Goal: Information Seeking & Learning: Learn about a topic

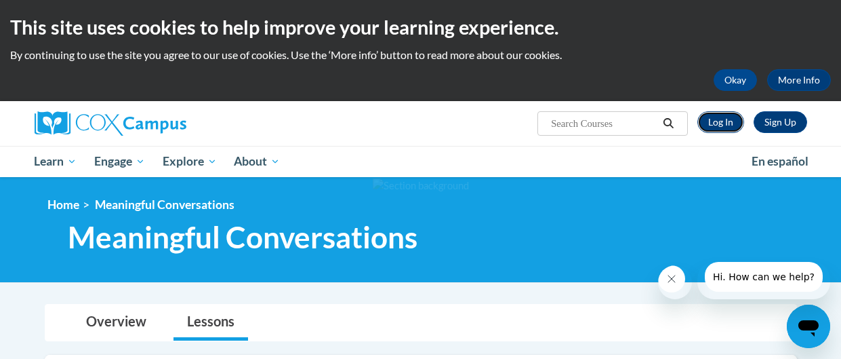
click at [730, 117] on link "Log In" at bounding box center [721, 122] width 47 height 22
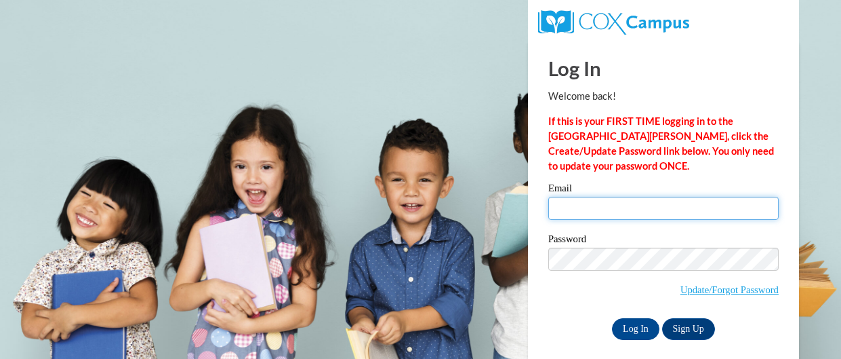
click at [639, 209] on input "Email" at bounding box center [663, 208] width 230 height 23
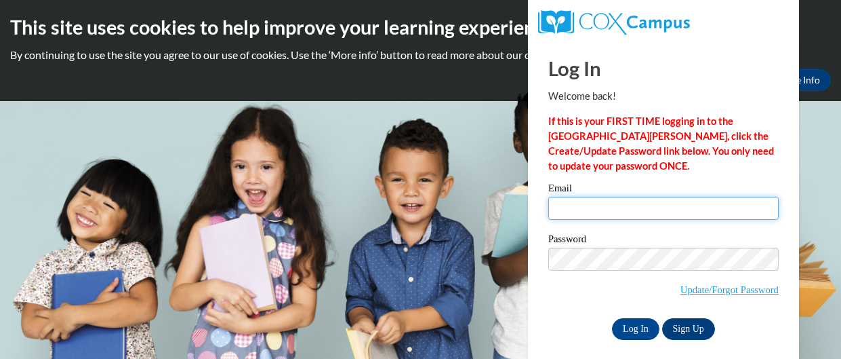
type input "dmholmes915@gmail.com"
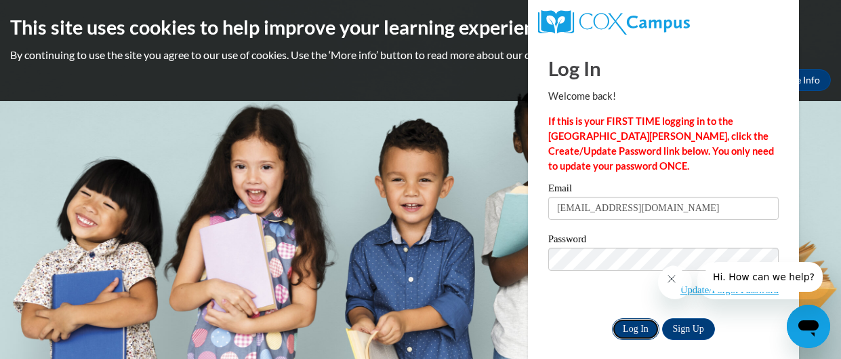
click at [637, 331] on input "Log In" at bounding box center [635, 329] width 47 height 22
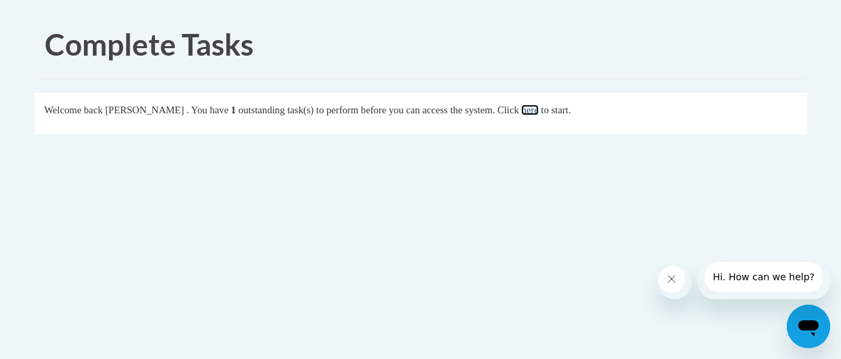
click at [538, 111] on link "here" at bounding box center [529, 109] width 17 height 11
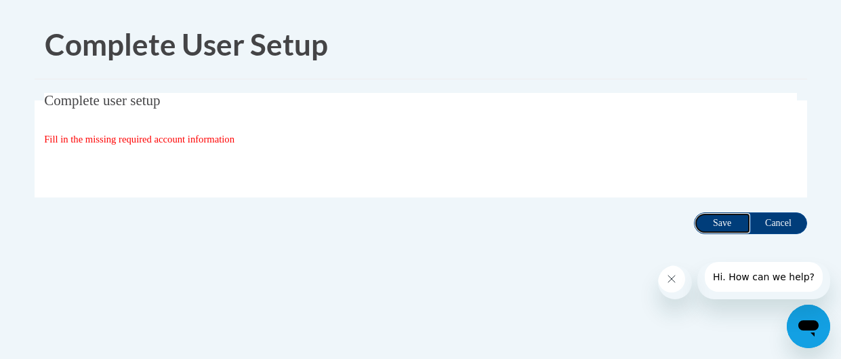
click at [735, 214] on input "Save" at bounding box center [722, 223] width 57 height 22
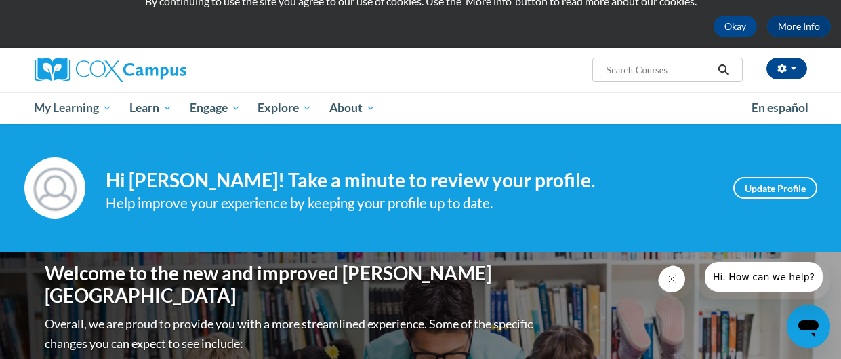
scroll to position [81, 0]
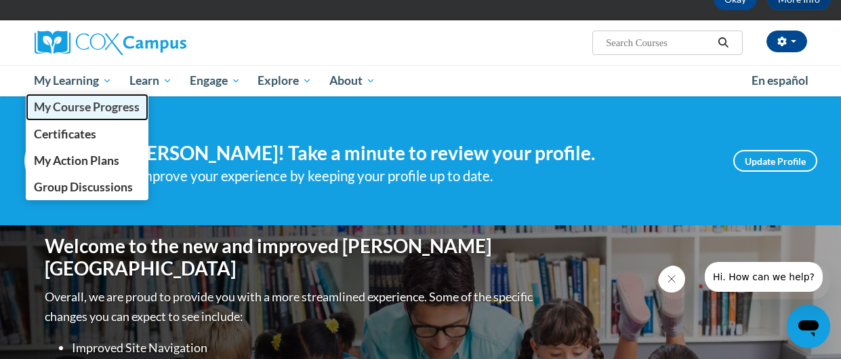
click at [106, 102] on span "My Course Progress" at bounding box center [87, 107] width 106 height 14
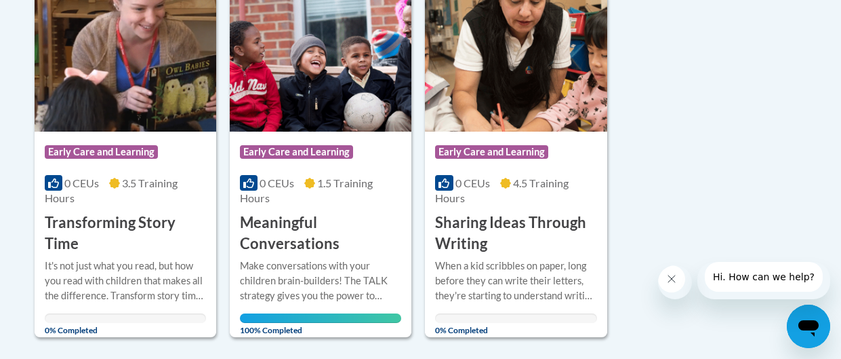
scroll to position [352, 0]
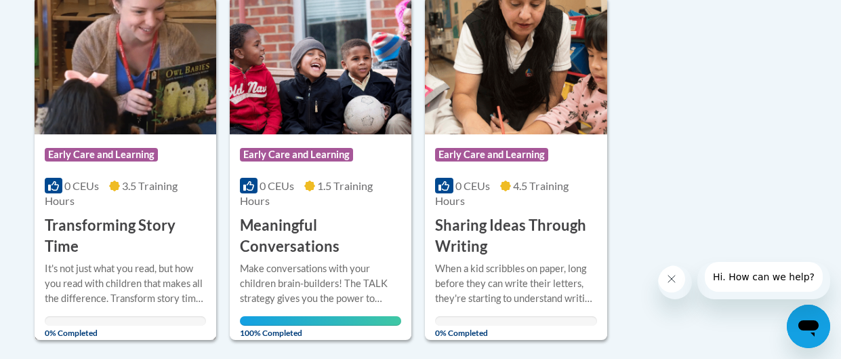
click at [181, 114] on img at bounding box center [126, 65] width 182 height 138
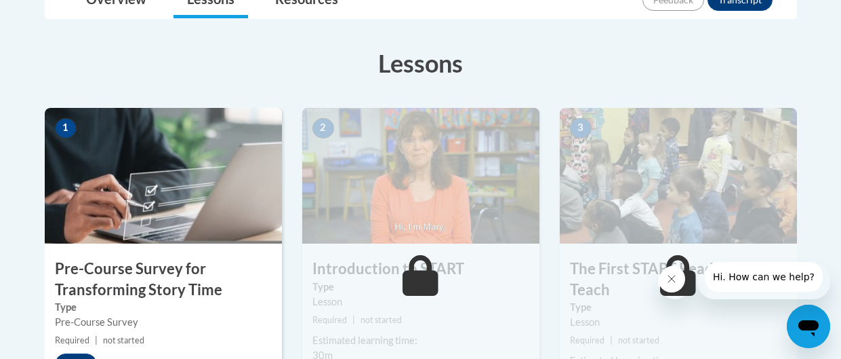
scroll to position [350, 0]
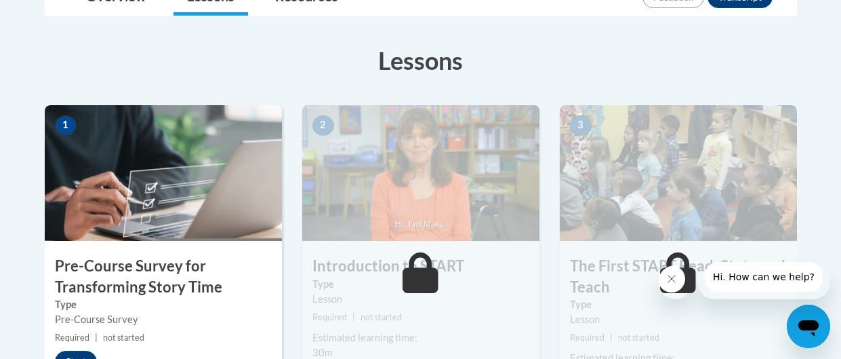
click at [67, 197] on img at bounding box center [163, 173] width 237 height 136
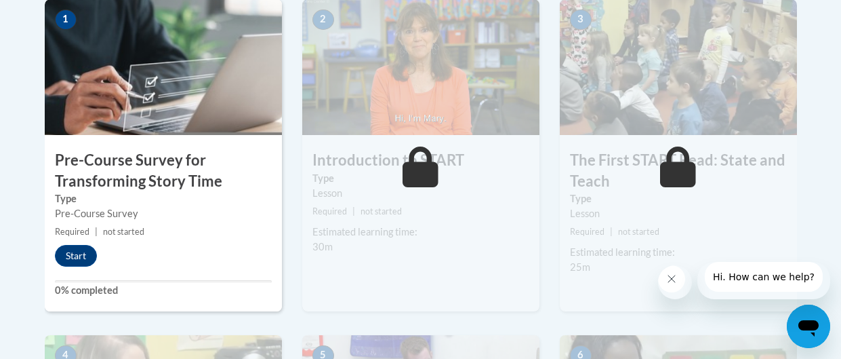
scroll to position [459, 0]
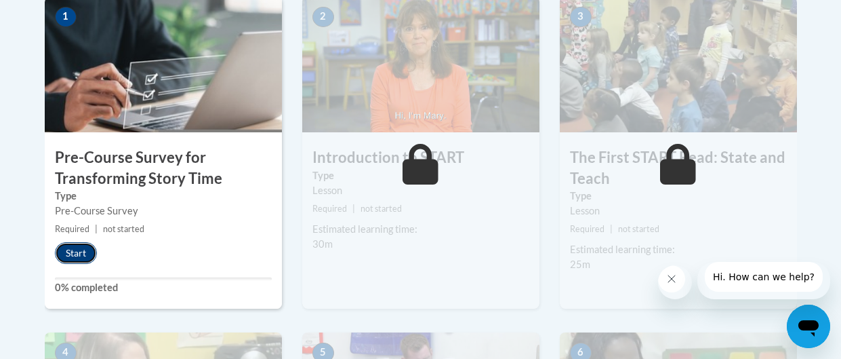
click at [83, 250] on button "Start" at bounding box center [76, 253] width 42 height 22
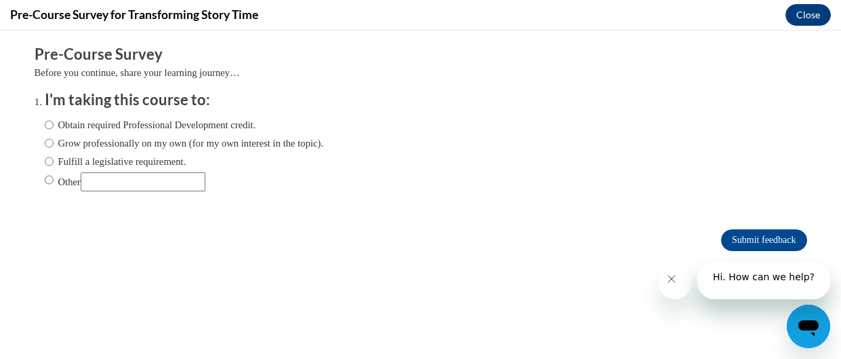
scroll to position [0, 0]
click at [48, 123] on input "Obtain required Professional Development credit." at bounding box center [49, 124] width 9 height 15
radio input "true"
click at [49, 123] on input "Obtain required Professional Development credit." at bounding box center [49, 124] width 9 height 15
click at [48, 124] on input "Obtain required Professional Development credit." at bounding box center [49, 124] width 9 height 15
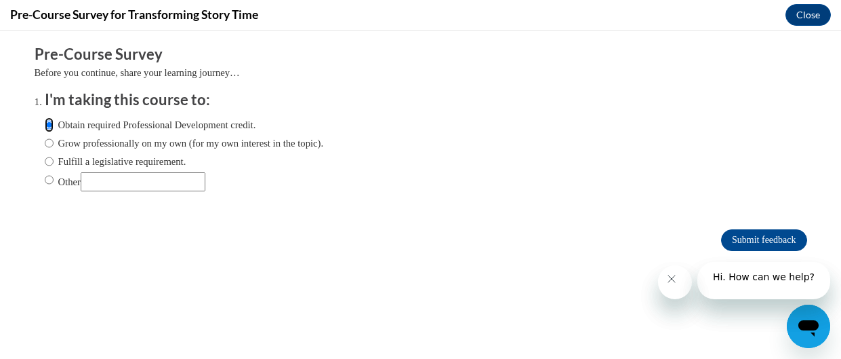
click at [48, 124] on input "Obtain required Professional Development credit." at bounding box center [49, 124] width 9 height 15
click at [48, 125] on input "Obtain required Professional Development credit." at bounding box center [49, 124] width 9 height 15
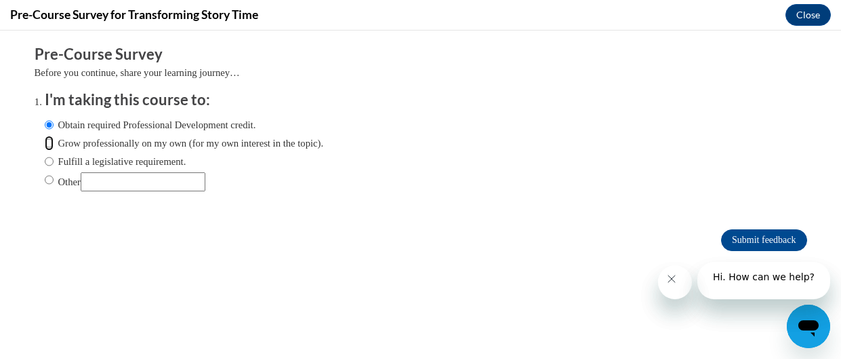
click at [45, 136] on input "Grow professionally on my own (for my own interest in the topic)." at bounding box center [49, 143] width 9 height 15
radio input "true"
click at [45, 117] on input "Obtain required Professional Development credit." at bounding box center [49, 124] width 9 height 15
radio input "true"
click at [682, 281] on button "Close message from company" at bounding box center [671, 278] width 27 height 27
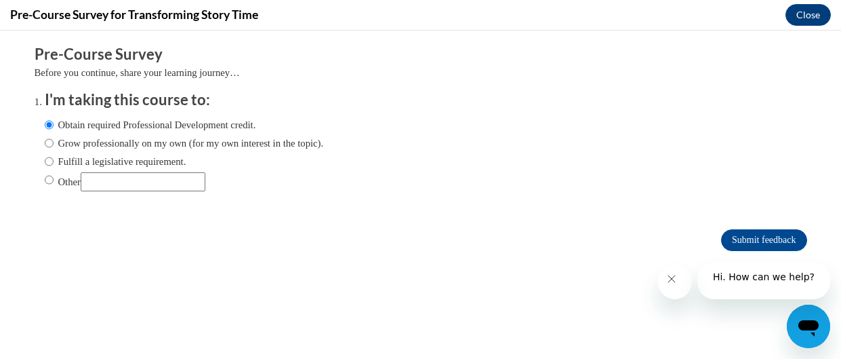
click at [677, 281] on icon "Close message from company" at bounding box center [671, 278] width 11 height 11
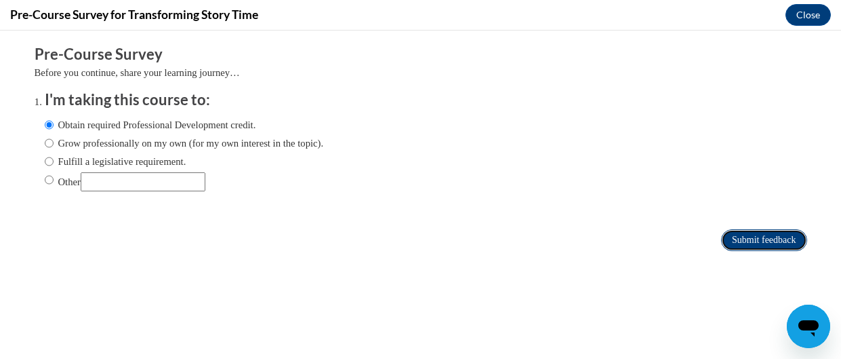
click at [732, 245] on input "Submit feedback" at bounding box center [763, 240] width 85 height 22
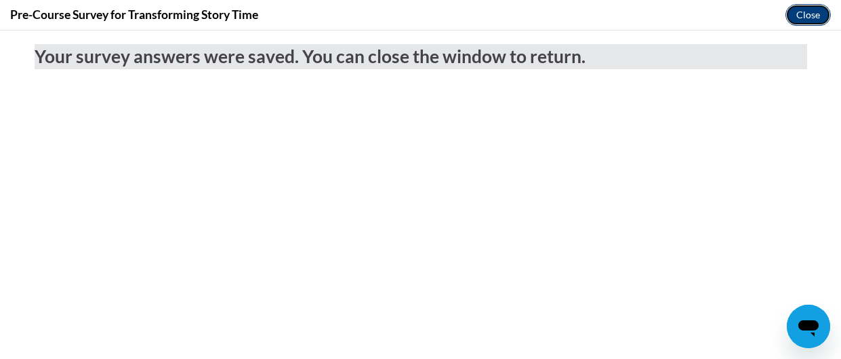
click at [798, 18] on button "Close" at bounding box center [808, 15] width 45 height 22
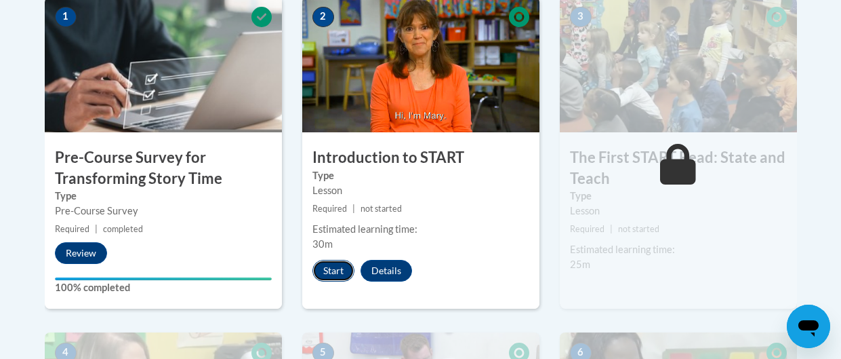
click at [321, 260] on button "Start" at bounding box center [334, 271] width 42 height 22
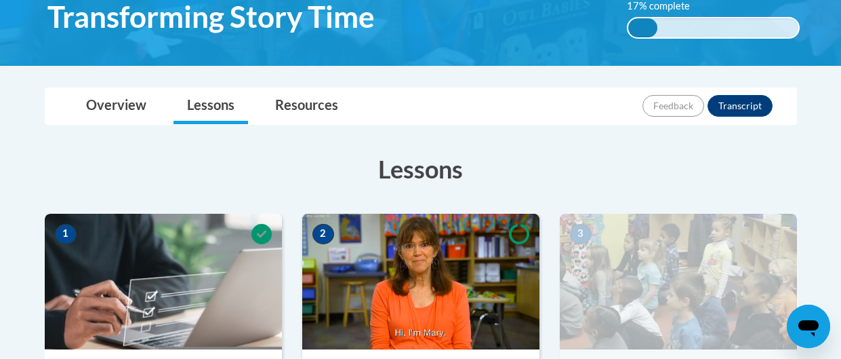
scroll to position [325, 0]
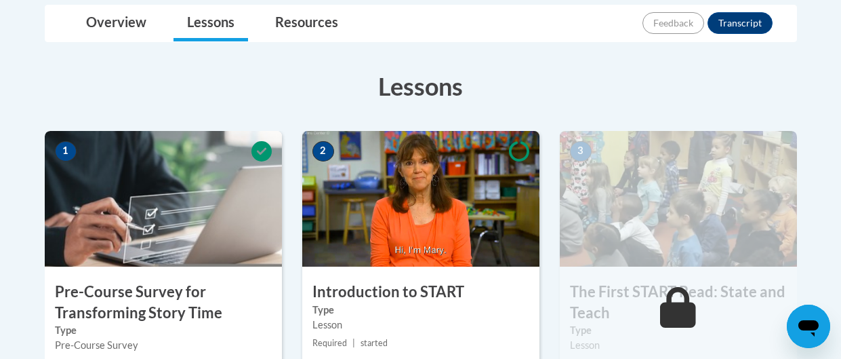
click at [416, 230] on img at bounding box center [420, 199] width 237 height 136
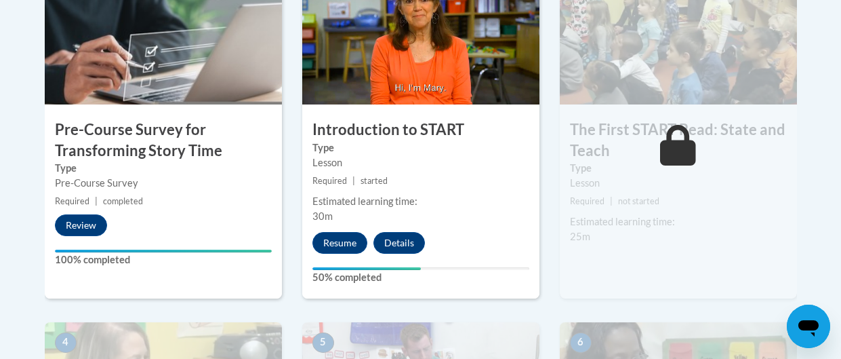
scroll to position [487, 0]
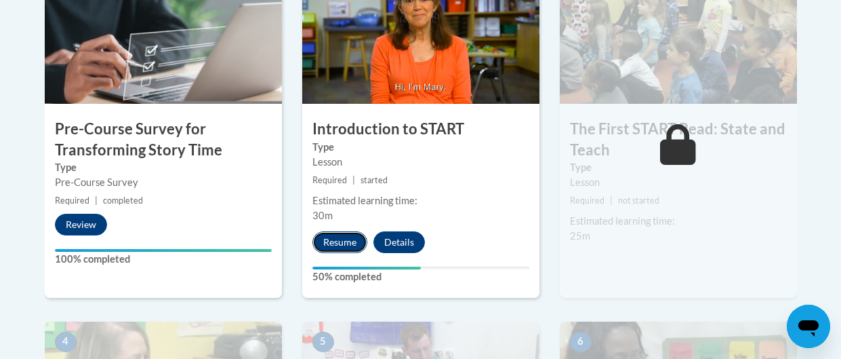
click at [320, 247] on button "Resume" at bounding box center [340, 242] width 55 height 22
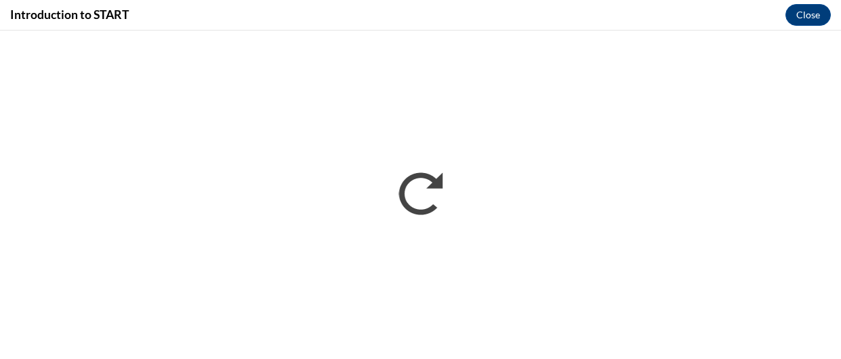
scroll to position [0, 0]
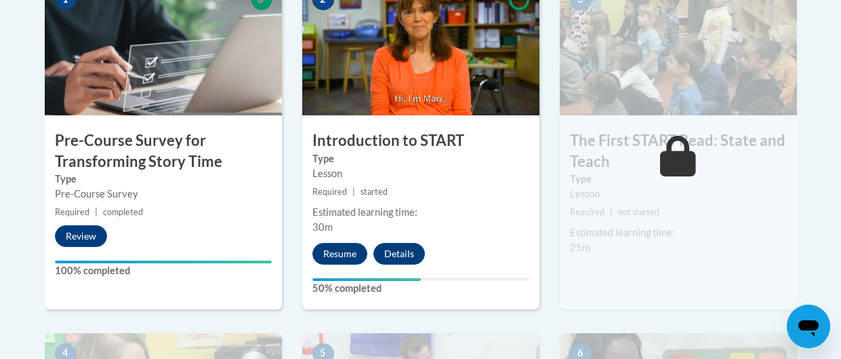
scroll to position [487, 0]
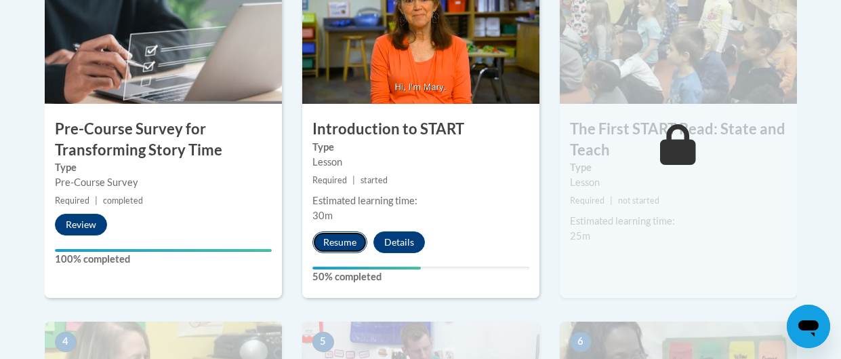
click at [346, 241] on button "Resume" at bounding box center [340, 242] width 55 height 22
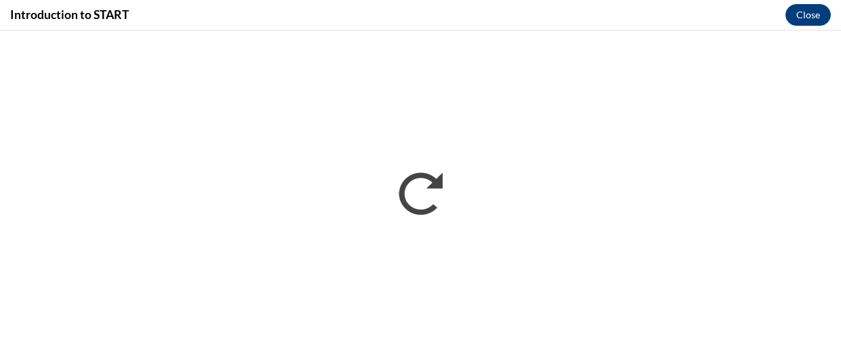
scroll to position [0, 0]
click at [546, 28] on div "Introduction to START Close" at bounding box center [420, 15] width 841 height 31
click at [805, 15] on button "Close" at bounding box center [808, 15] width 45 height 22
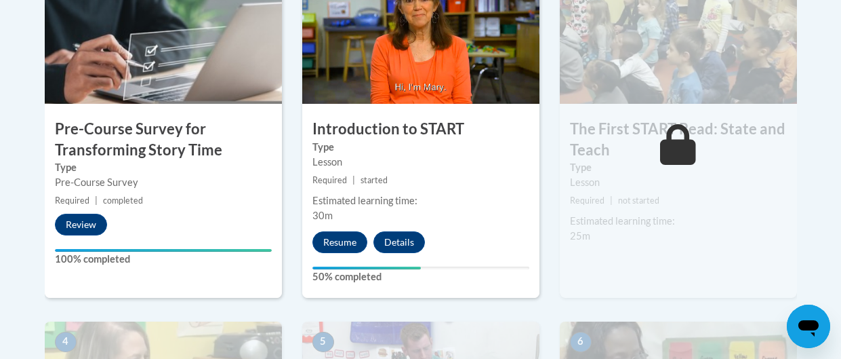
scroll to position [398, 0]
